Goal: Task Accomplishment & Management: Manage account settings

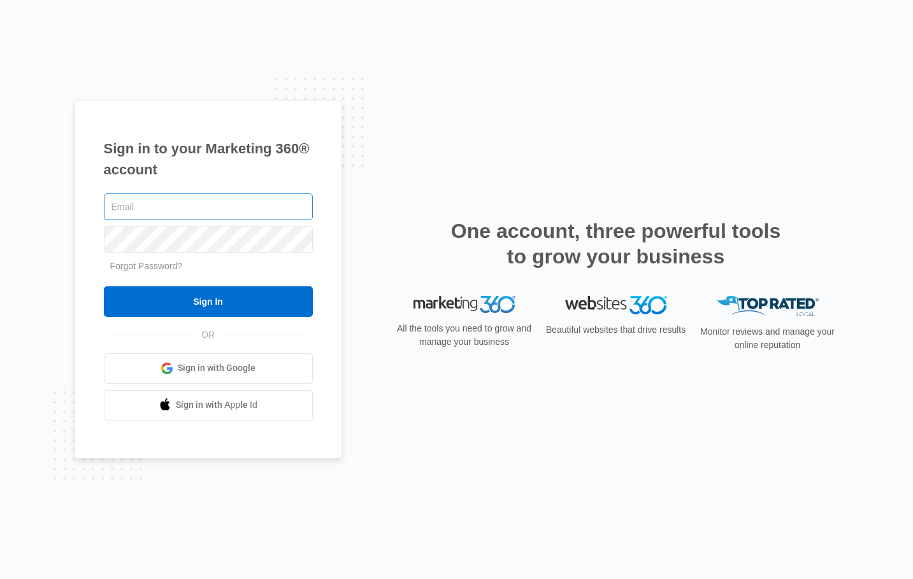
click at [127, 218] on input "text" at bounding box center [208, 207] width 209 height 27
click at [129, 210] on input "text" at bounding box center [208, 207] width 209 height 27
type input "A"
type input "[EMAIL_ADDRESS][DOMAIN_NAME]"
click at [104, 287] on input "Sign In" at bounding box center [208, 302] width 209 height 31
